Goal: Transaction & Acquisition: Purchase product/service

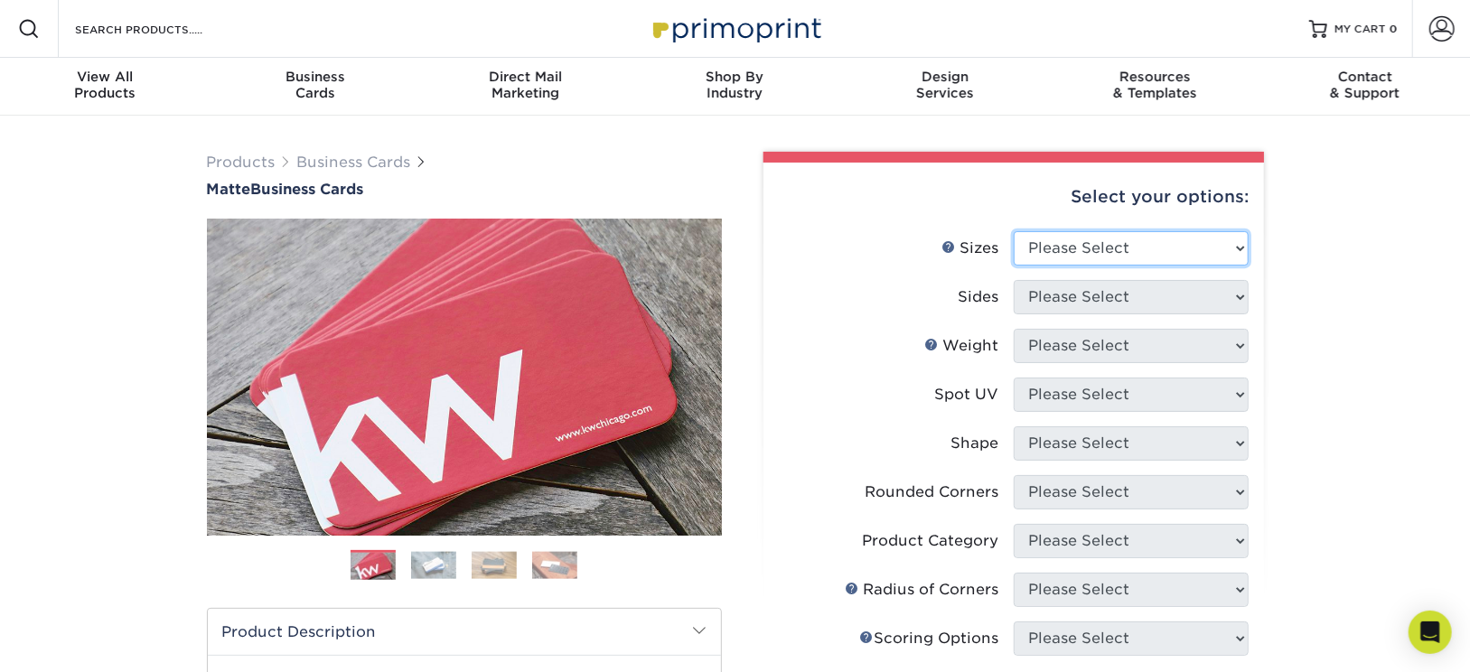
click at [1131, 240] on select "Please Select 1.5" x 3.5" - Mini 1.75" x 3.5" - Mini 2" x 2" - Square 2" x 3" -…" at bounding box center [1131, 248] width 235 height 34
select select "2.00x3.50"
click at [1014, 231] on select "Please Select 1.5" x 3.5" - Mini 1.75" x 3.5" - Mini 2" x 2" - Square 2" x 3" -…" at bounding box center [1131, 248] width 235 height 34
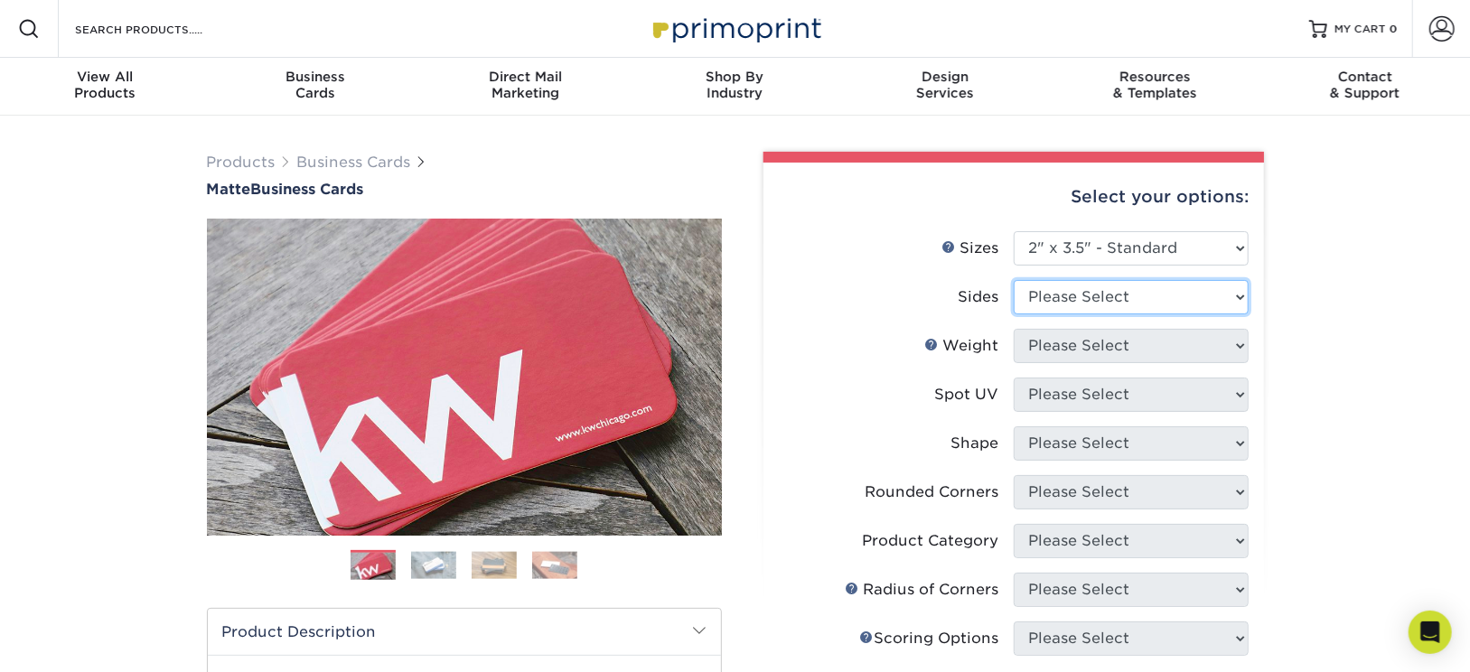
click at [1113, 285] on select "Please Select Print Both Sides Print Front Only" at bounding box center [1131, 297] width 235 height 34
select select "13abbda7-1d64-4f25-8bb2-c179b224825d"
click at [1014, 280] on select "Please Select Print Both Sides Print Front Only" at bounding box center [1131, 297] width 235 height 34
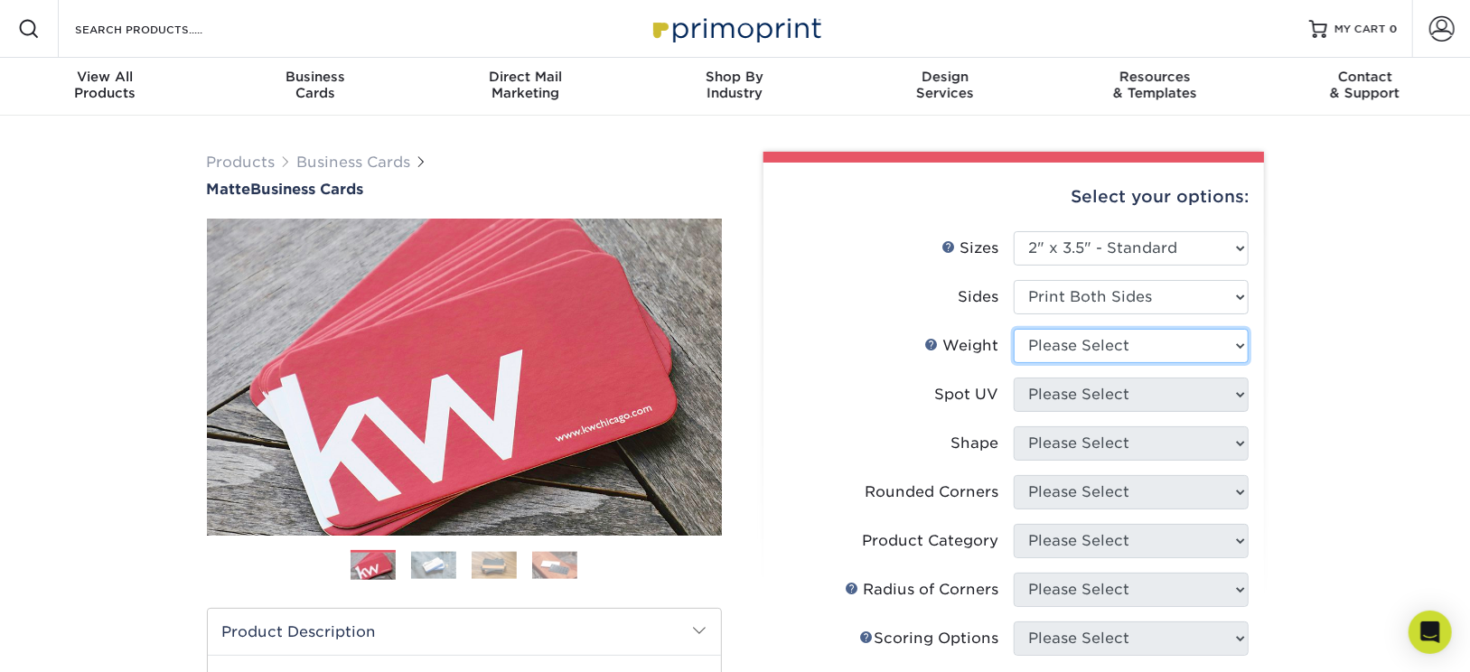
click at [1109, 341] on select "Please Select 16PT 14PT" at bounding box center [1131, 346] width 235 height 34
select select "16PT"
click at [1014, 329] on select "Please Select 16PT 14PT" at bounding box center [1131, 346] width 235 height 34
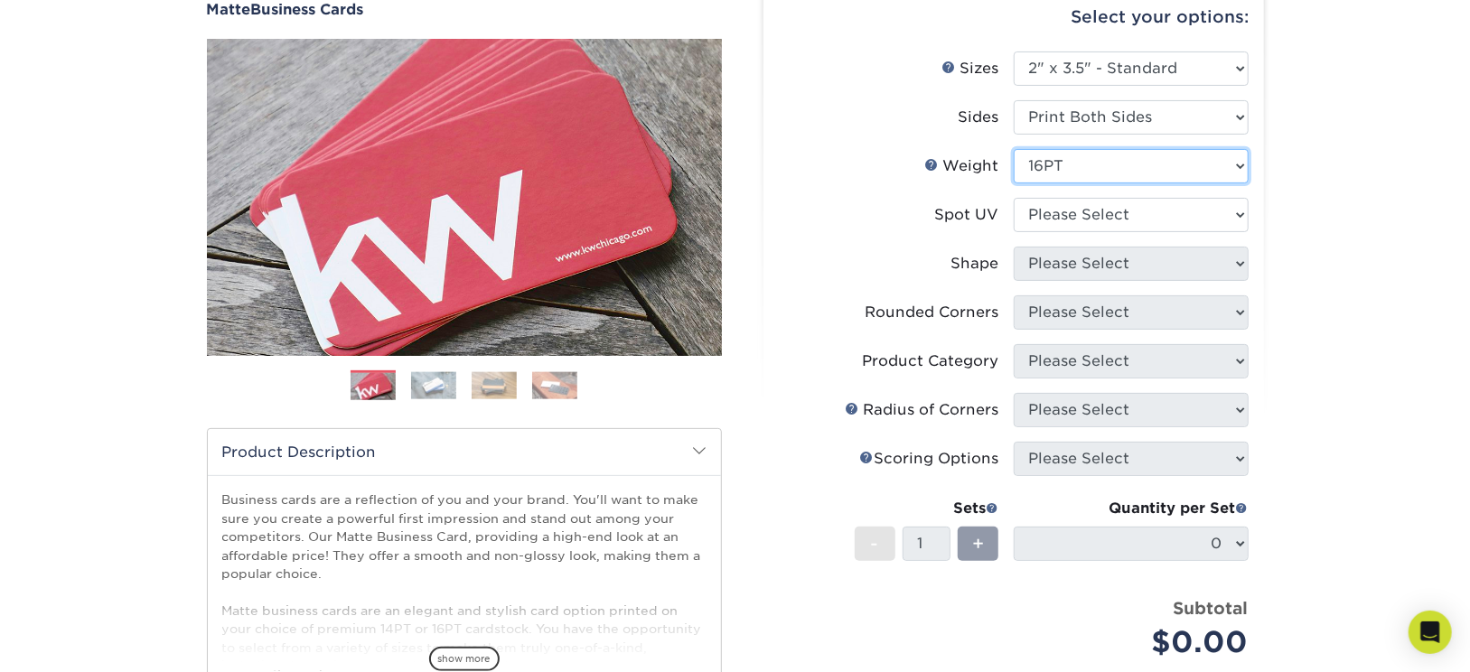
scroll to position [181, 0]
click at [1062, 438] on li "Radius of Corners Please Select" at bounding box center [1014, 416] width 470 height 49
click at [1074, 380] on li "Product Category Please Select" at bounding box center [1014, 367] width 470 height 49
click at [1046, 491] on ul "Sizes Help Sizes Please Select 1.5" x 3.5" - Mini 1.75" x 3.5" - Mini 2" x 2" -…" at bounding box center [1014, 368] width 472 height 635
